Goal: Check status: Check status

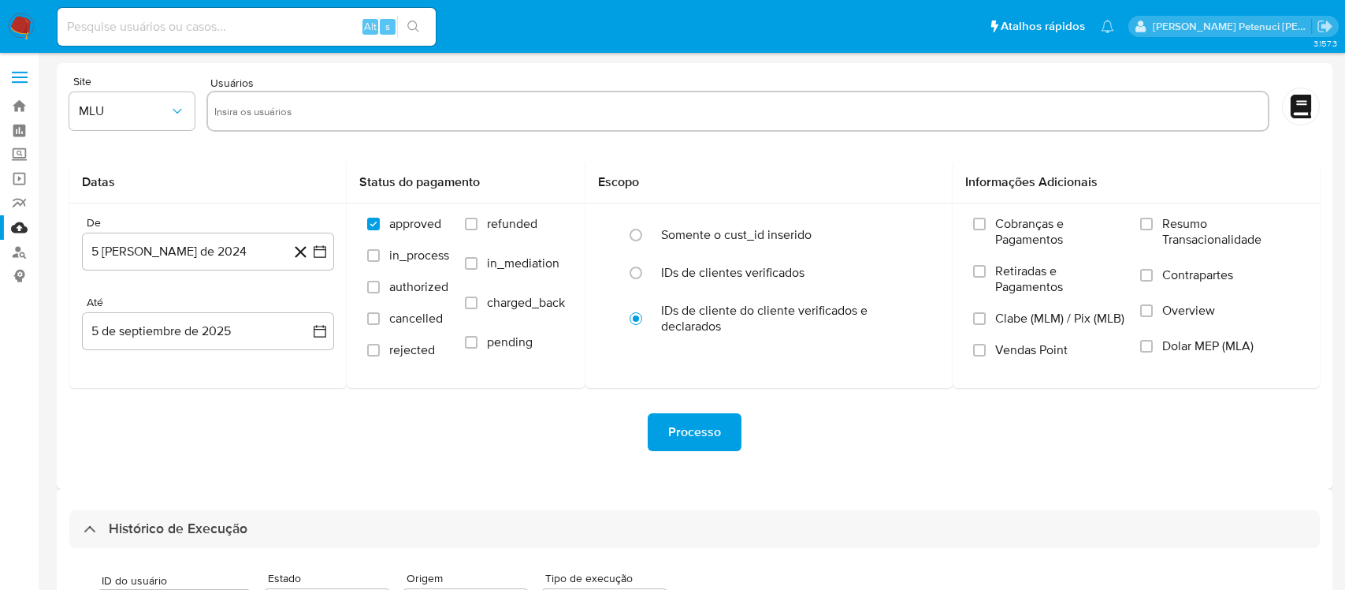
select select "10"
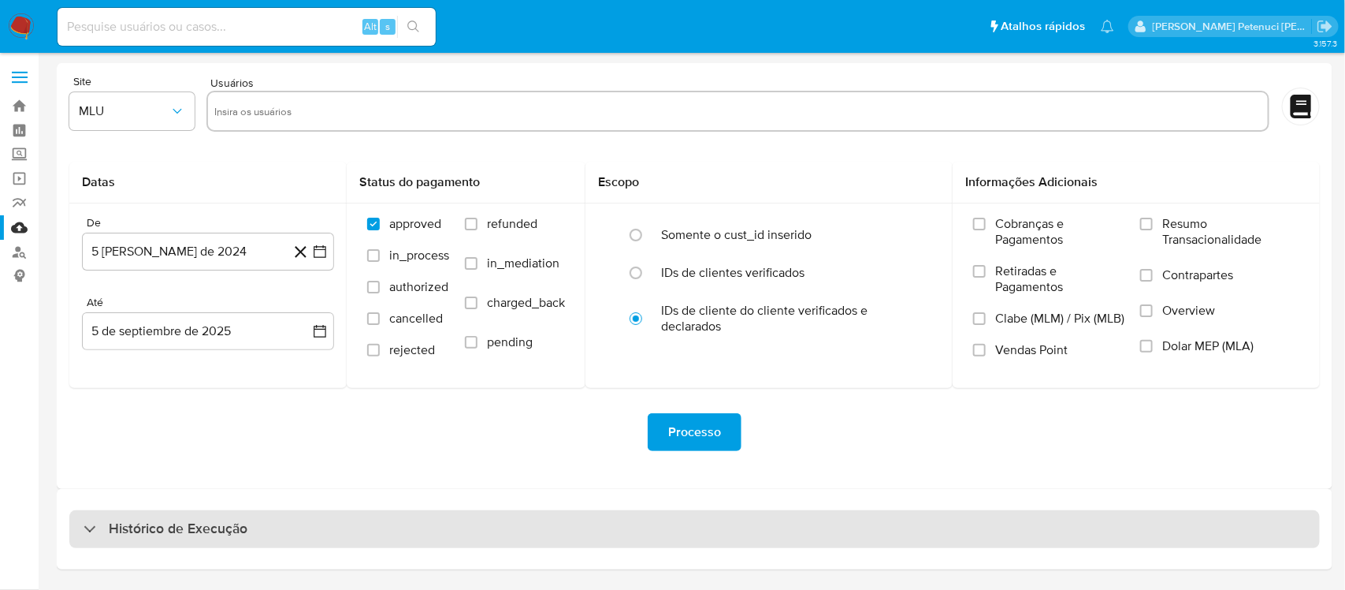
click at [165, 516] on div "Histórico de Execução" at bounding box center [694, 529] width 1251 height 38
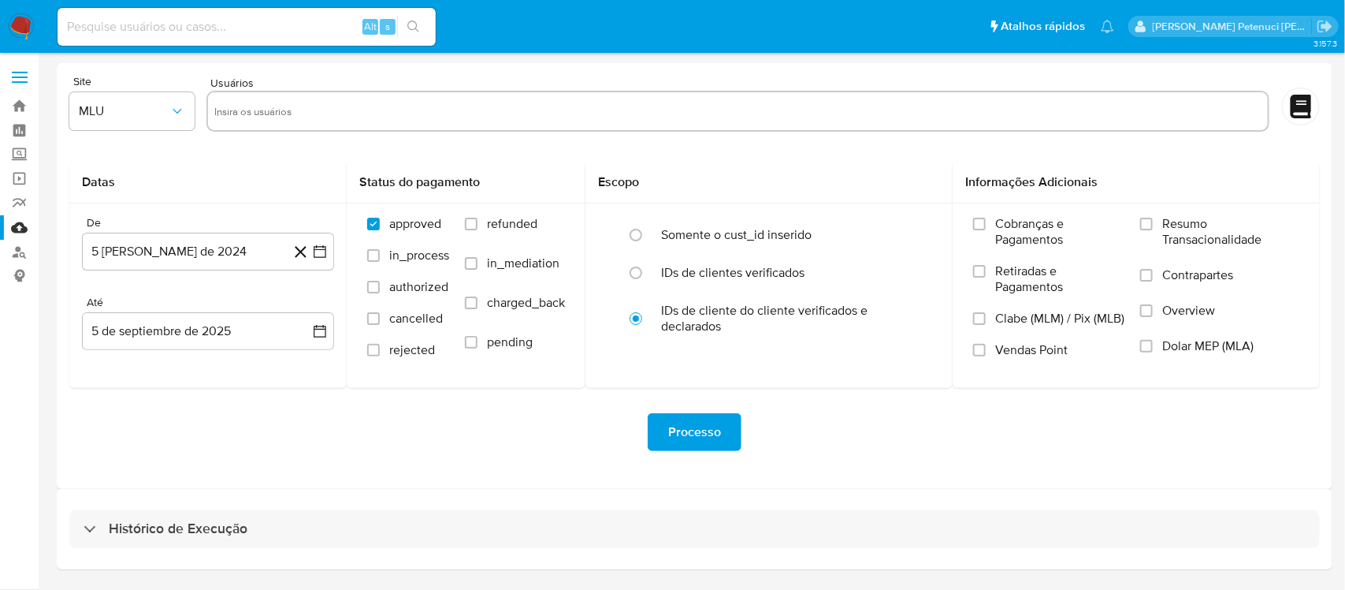
select select "10"
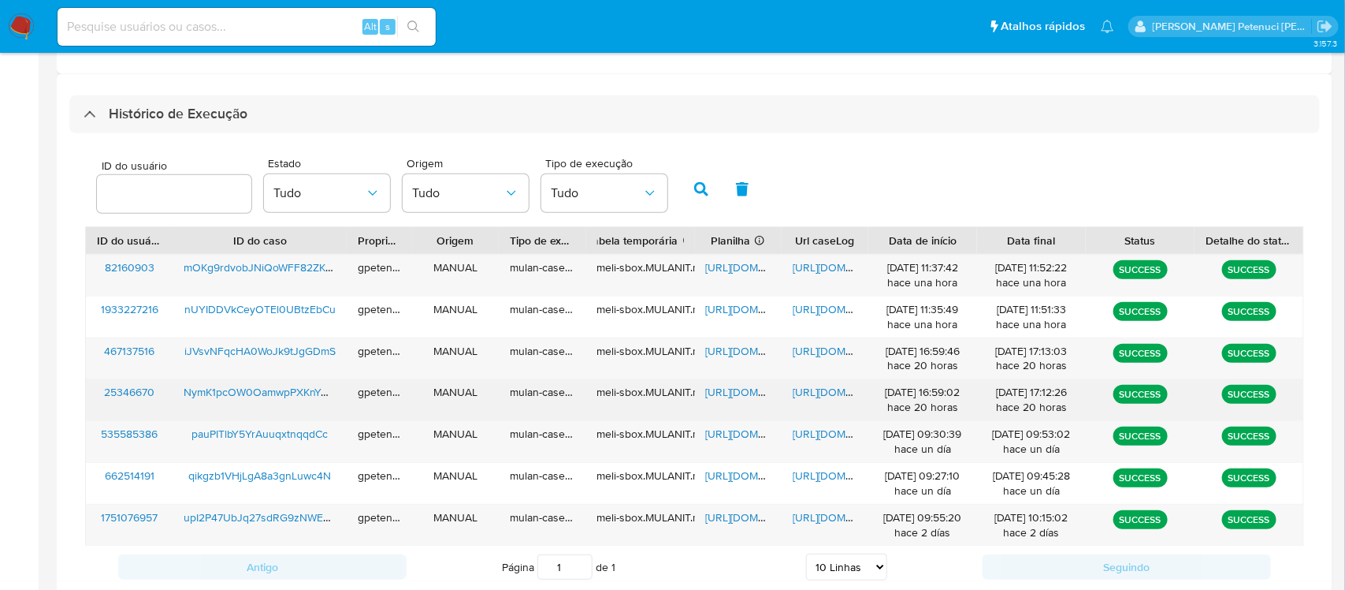
scroll to position [424, 0]
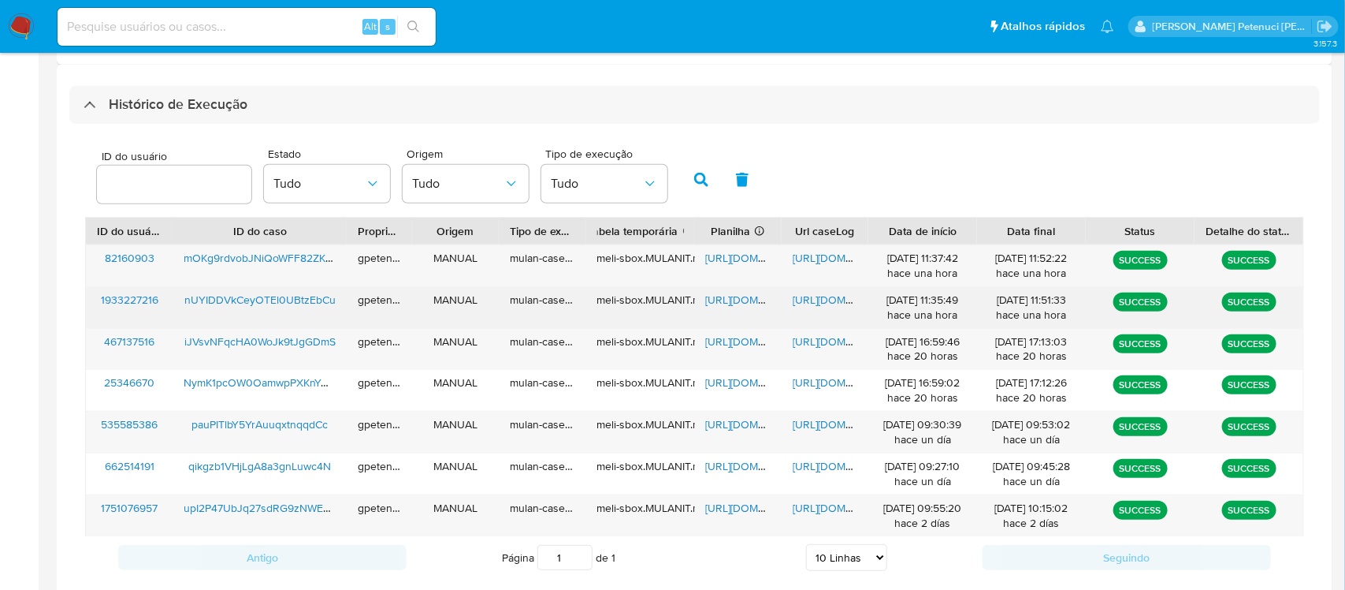
drag, startPoint x: 345, startPoint y: 298, endPoint x: 173, endPoint y: 300, distance: 172.6
click at [173, 300] on div "nUYIDDVkCeyOTEl0UBtzEbCu" at bounding box center [260, 307] width 174 height 41
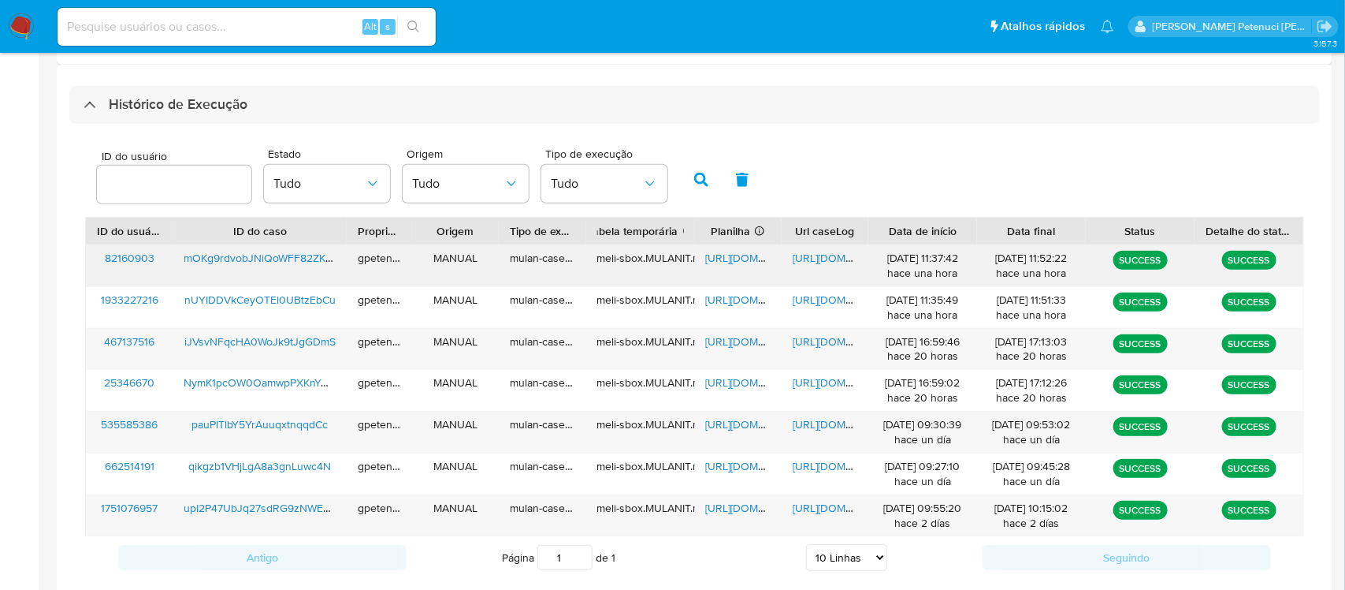
click at [191, 257] on span "mOKg9rdvobJNiQoWFF82ZKAO" at bounding box center [262, 258] width 157 height 16
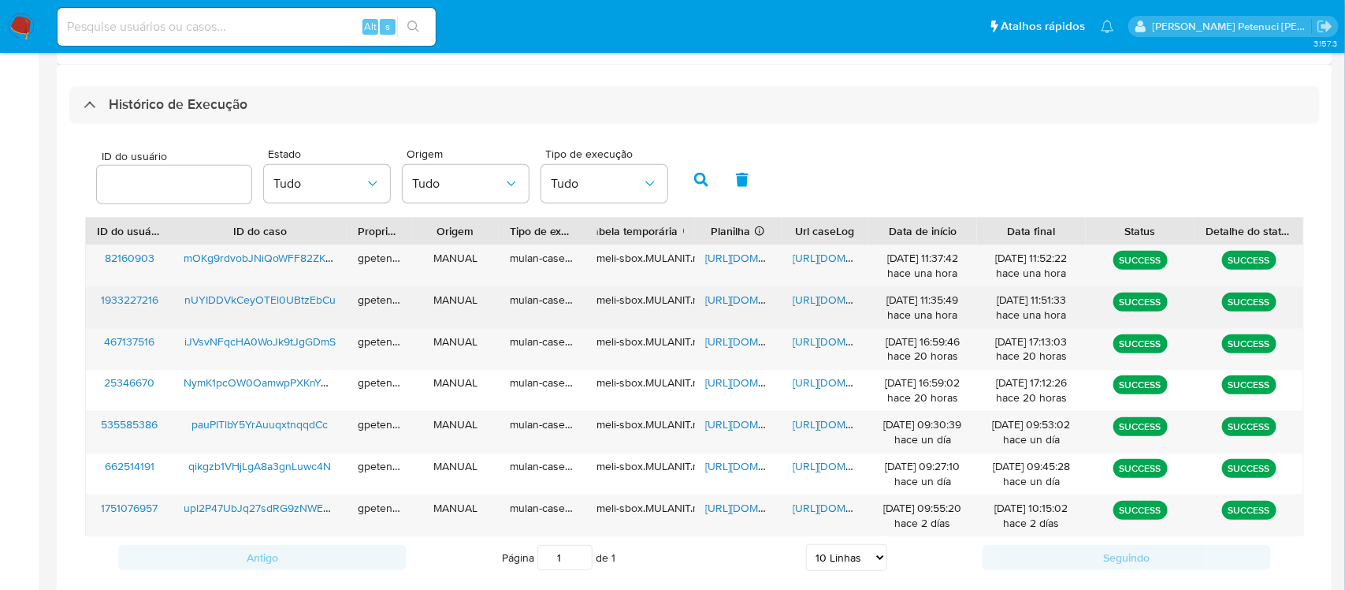
click at [280, 300] on span "nUYIDDVkCeyOTEl0UBtzEbCu" at bounding box center [259, 300] width 151 height 16
click at [749, 303] on span "[URL][DOMAIN_NAME]" at bounding box center [760, 300] width 109 height 16
click at [809, 302] on span "[URL][DOMAIN_NAME]" at bounding box center [847, 300] width 109 height 16
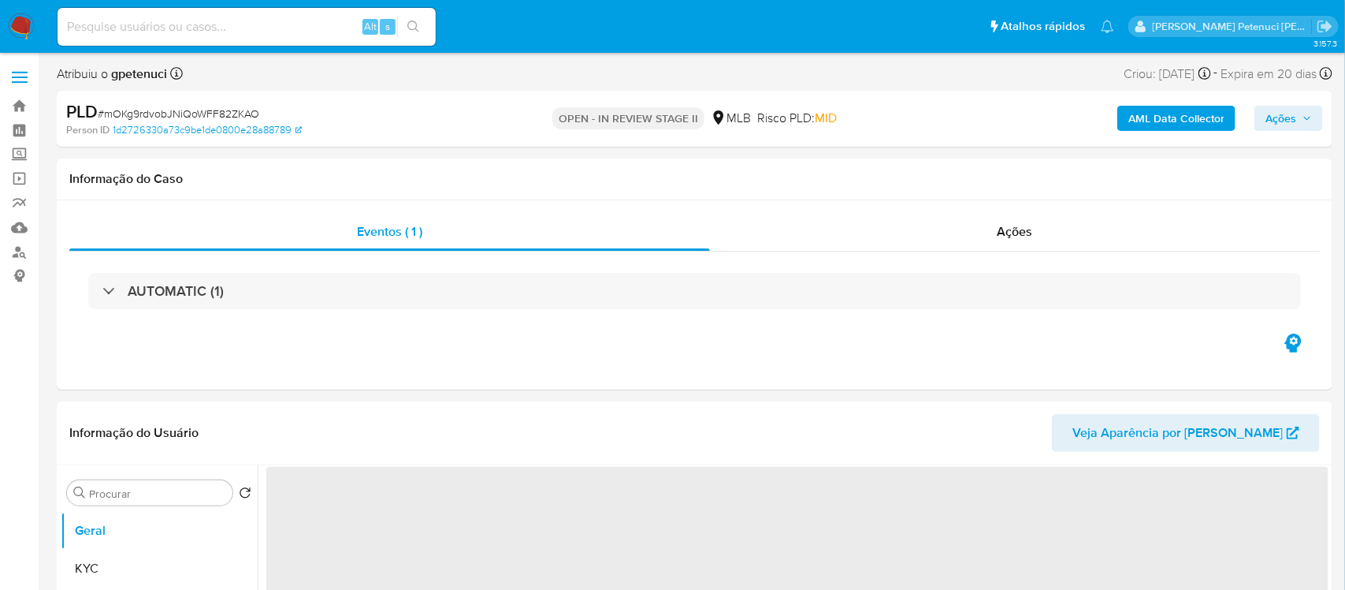
click at [245, 114] on span "# mOKg9rdvobJNiQoWFF82ZKAO" at bounding box center [179, 114] width 162 height 16
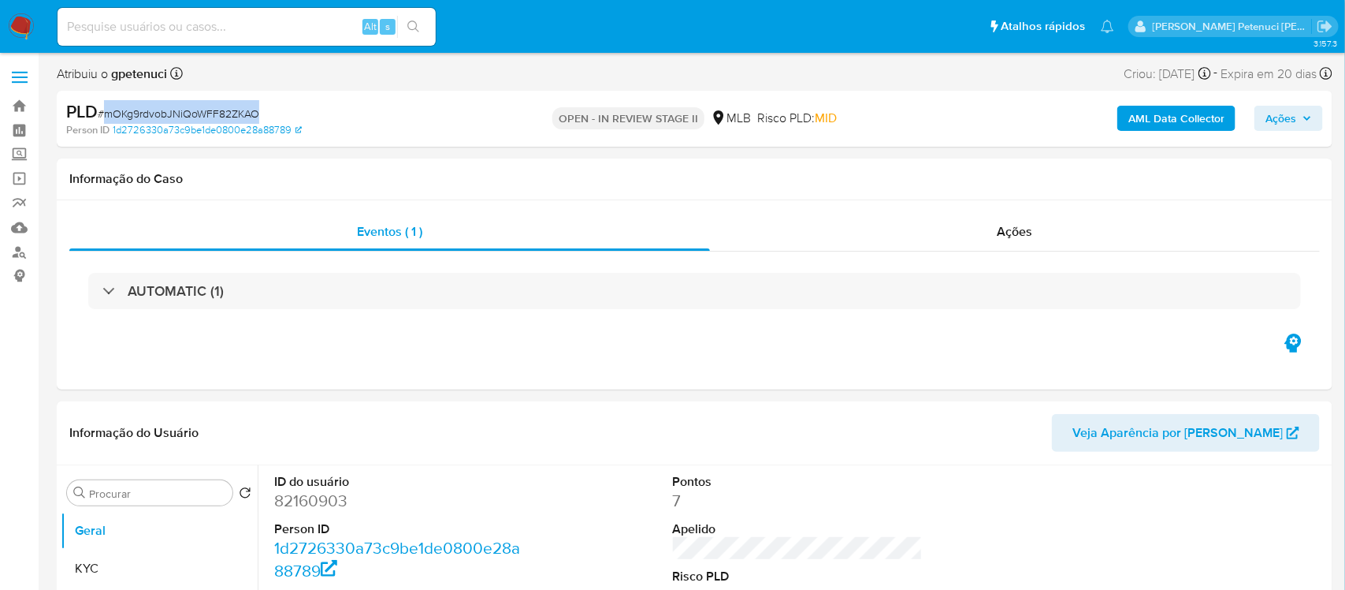
click at [245, 114] on span "# mOKg9rdvobJNiQoWFF82ZKAO" at bounding box center [179, 114] width 162 height 16
select select "10"
copy span "mOKg9rdvobJNiQoWFF82ZKAO"
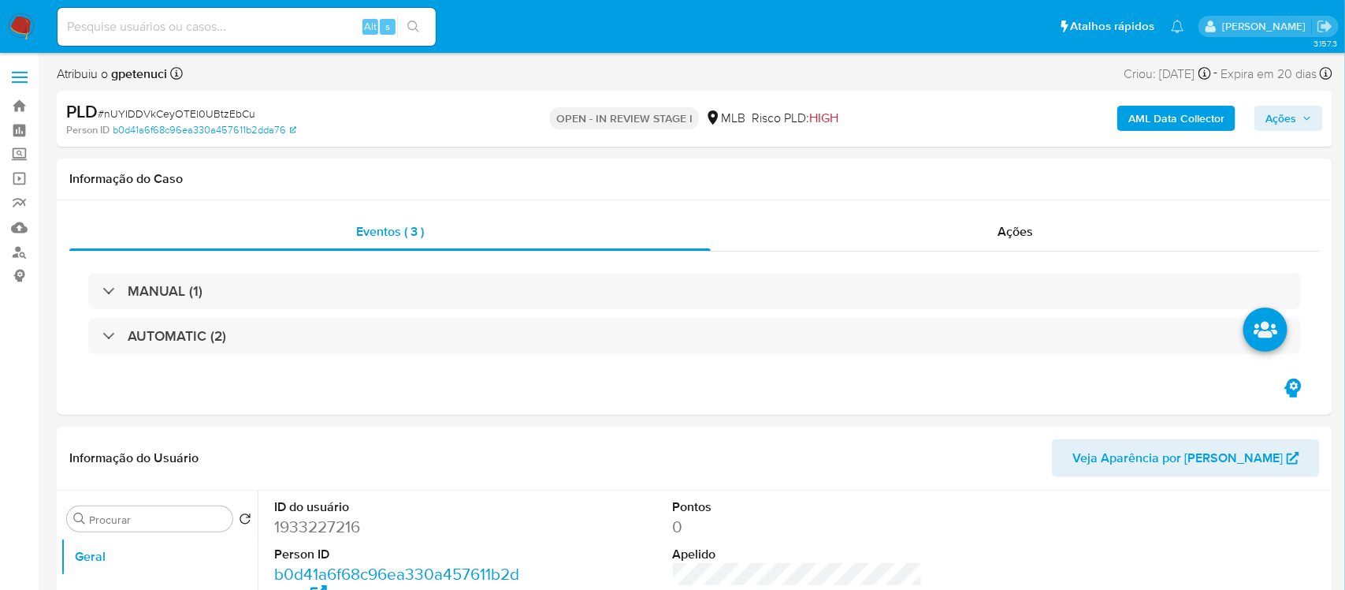
select select "10"
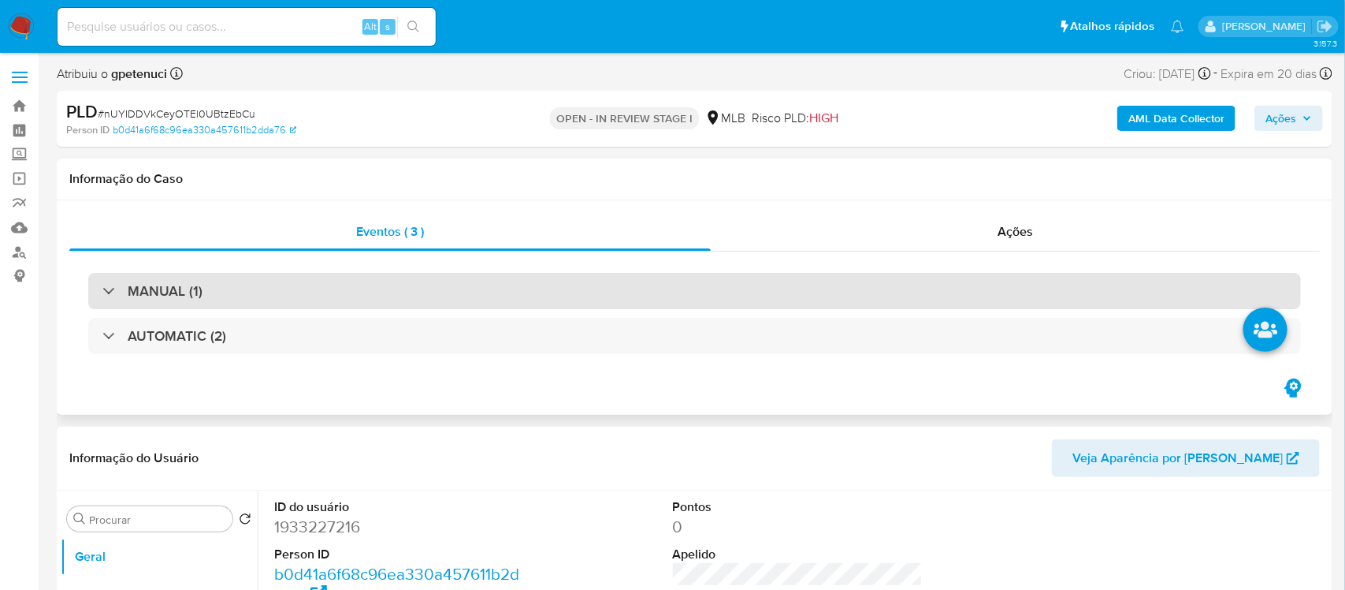
click at [1211, 290] on div "MANUAL (1)" at bounding box center [694, 291] width 1213 height 36
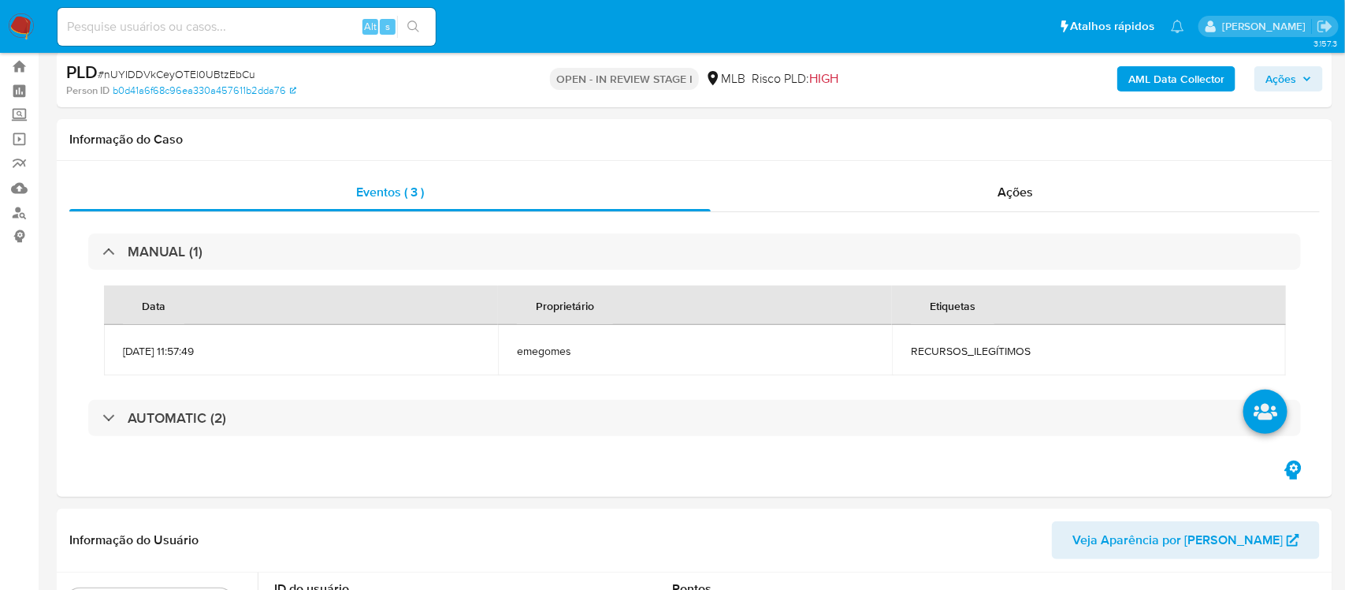
scroll to position [68, 0]
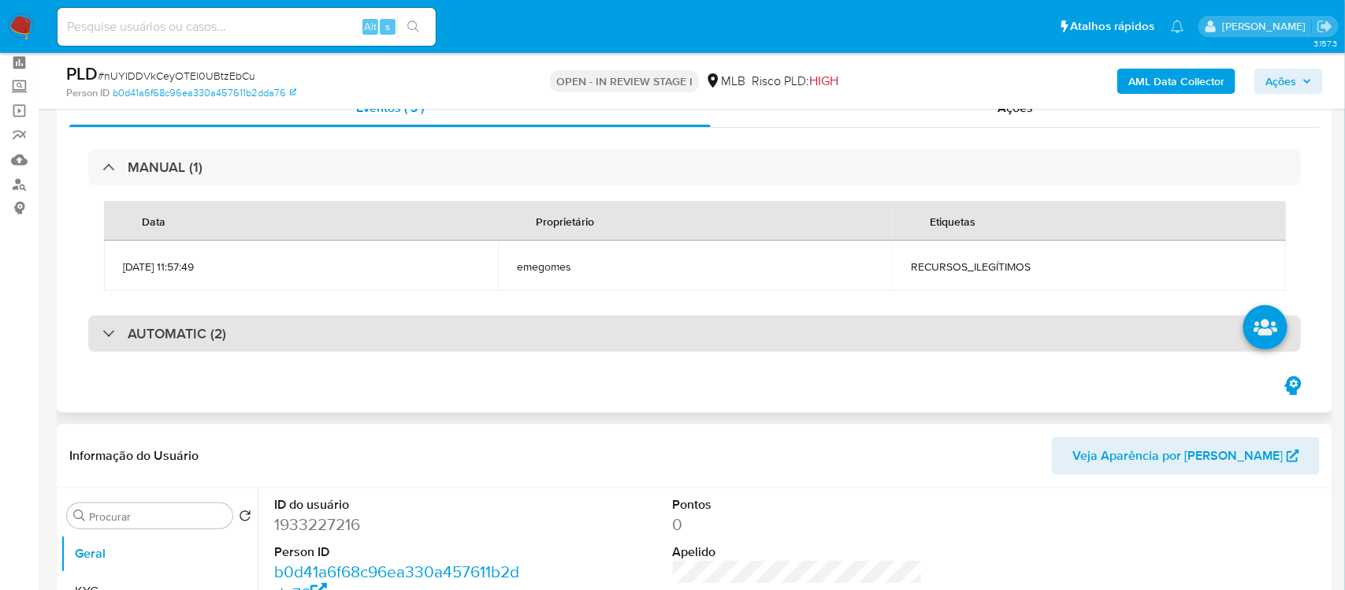
click at [156, 348] on div "AUTOMATIC (2)" at bounding box center [694, 333] width 1213 height 36
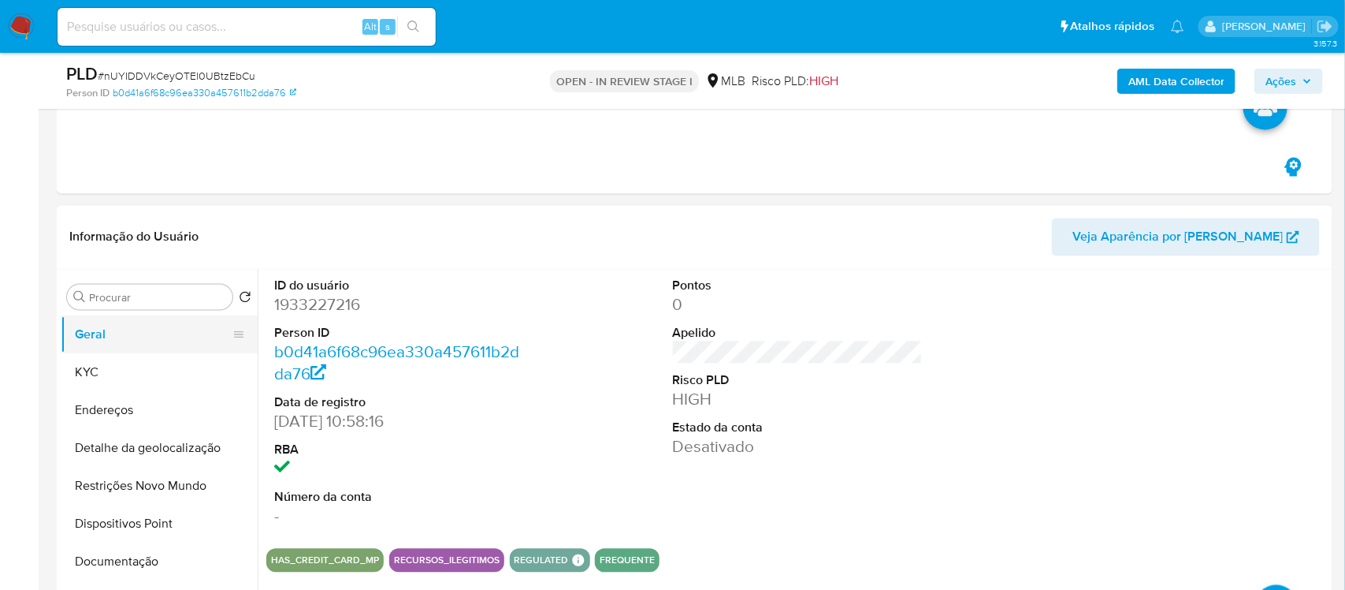
scroll to position [1250, 0]
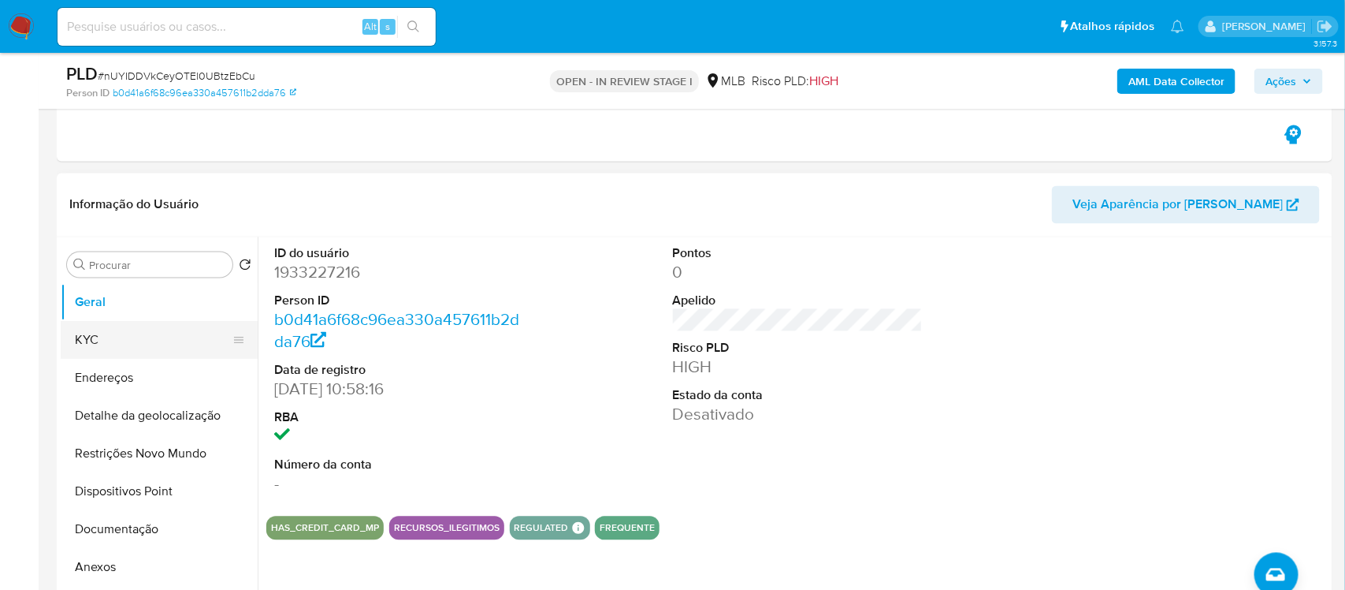
click at [117, 348] on button "KYC" at bounding box center [153, 341] width 184 height 38
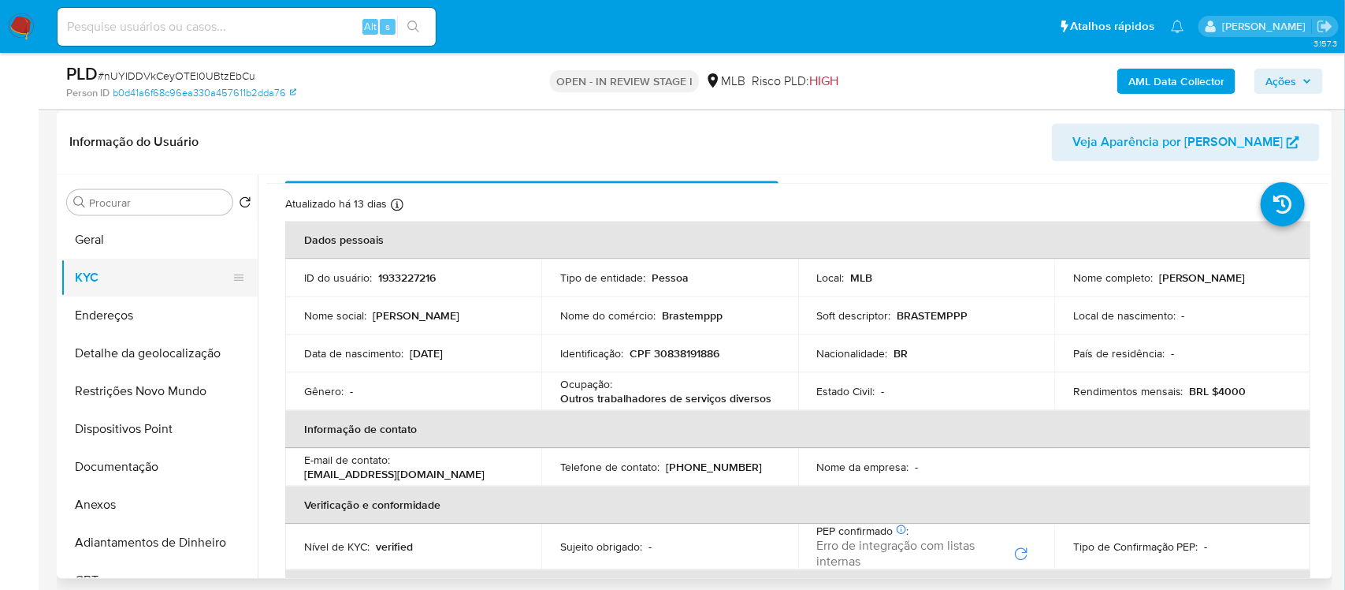
scroll to position [0, 0]
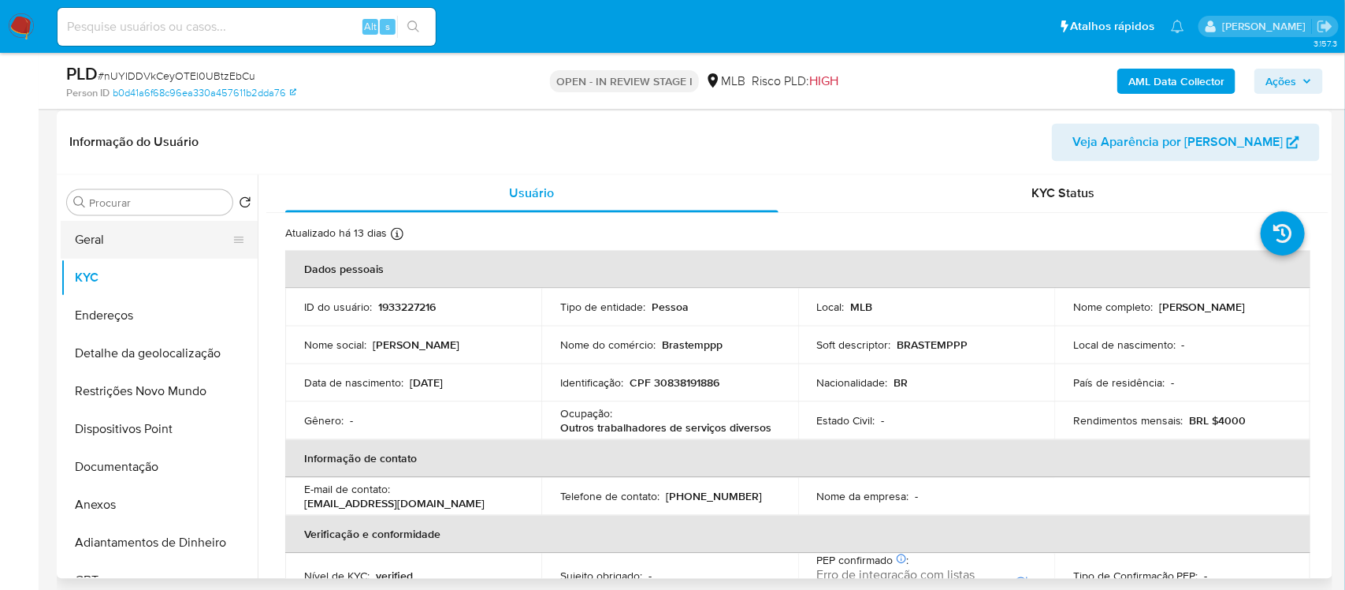
click at [152, 233] on button "Geral" at bounding box center [153, 240] width 184 height 38
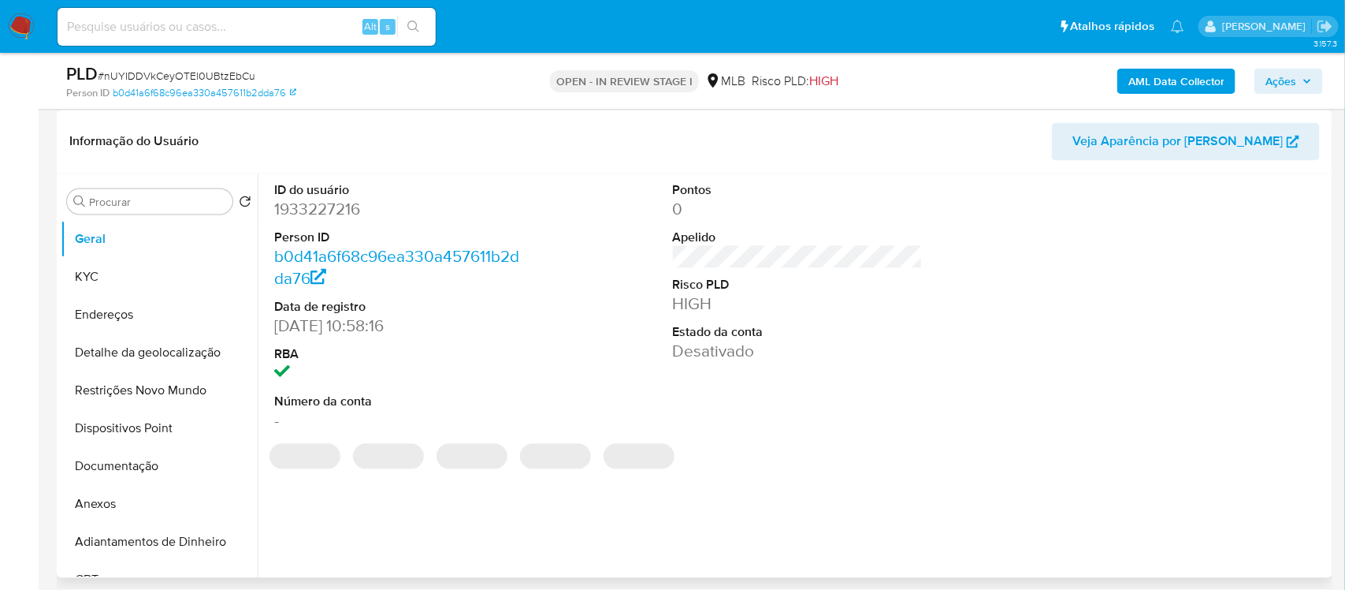
scroll to position [1330, 0]
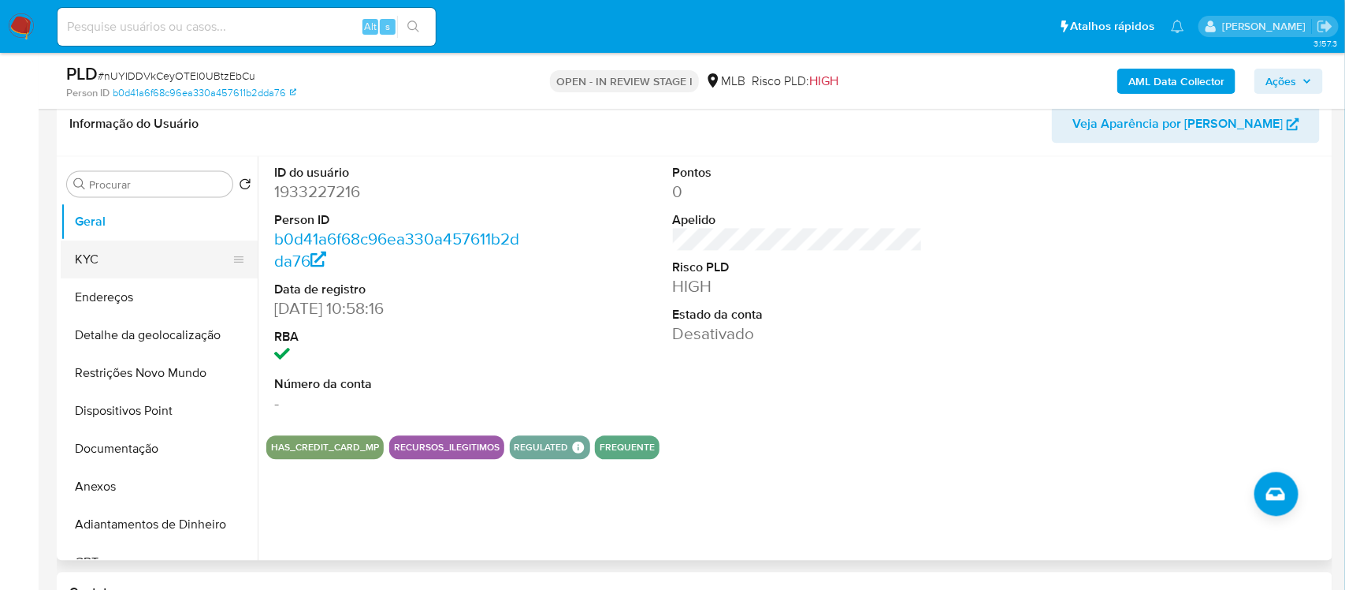
click at [78, 258] on button "KYC" at bounding box center [153, 260] width 184 height 38
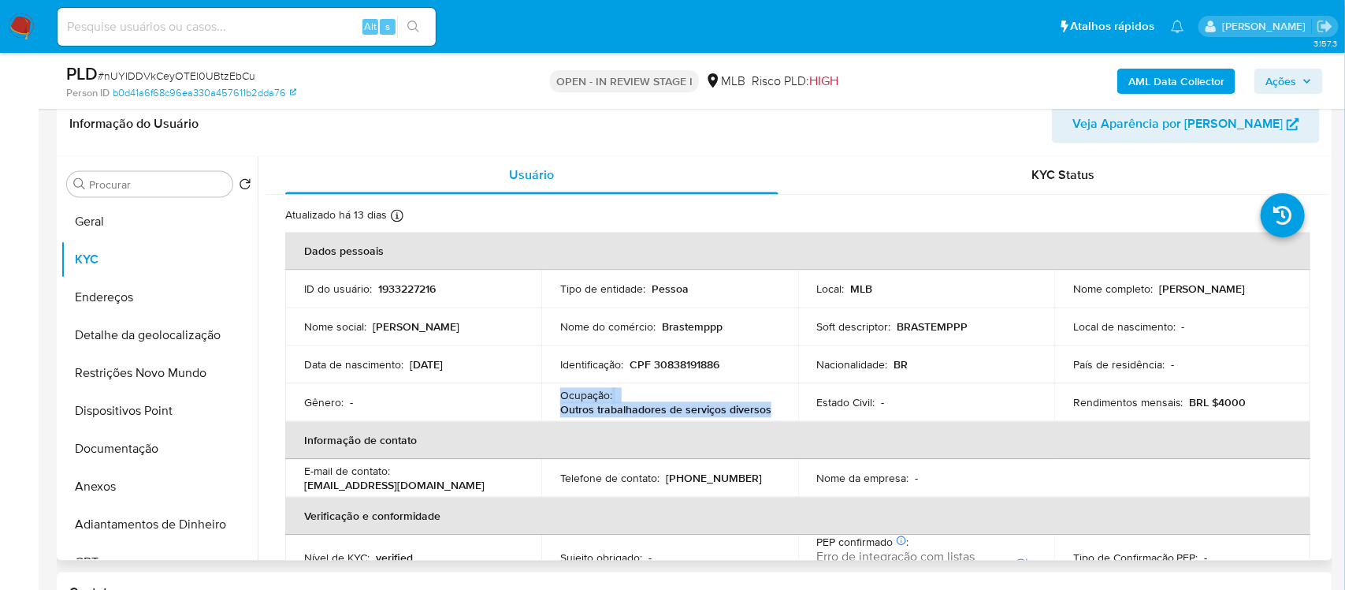
drag, startPoint x: 563, startPoint y: 400, endPoint x: 769, endPoint y: 412, distance: 206.1
click at [769, 412] on div "Ocupação : Outros trabalhadores de serviços diversos" at bounding box center [669, 403] width 218 height 28
copy div "Ocupação : Outros trabalhadores de serviços diversos"
